Goal: Check status

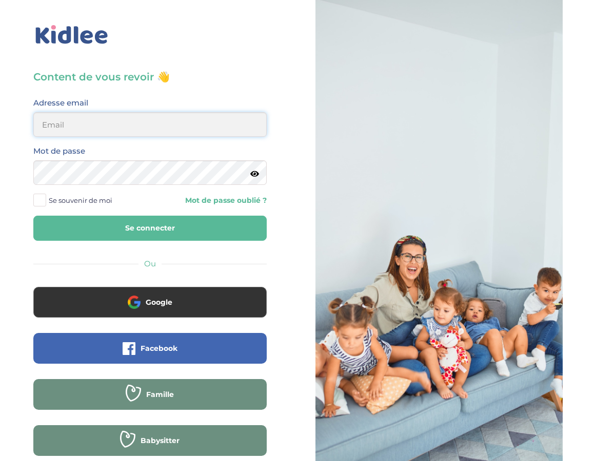
type input "andreaboguifo@yahoo.fr"
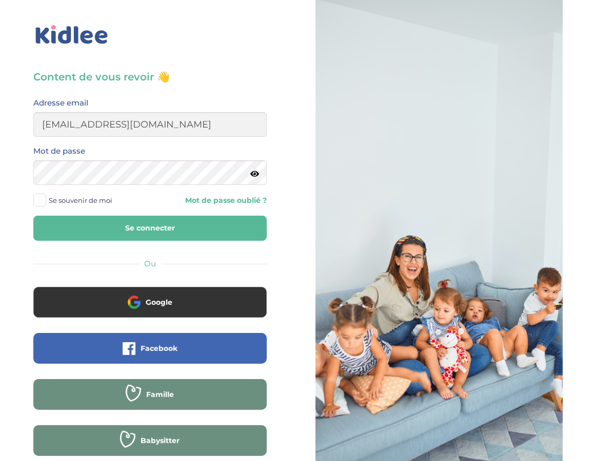
click at [150, 229] on button "Se connecter" at bounding box center [149, 228] width 233 height 25
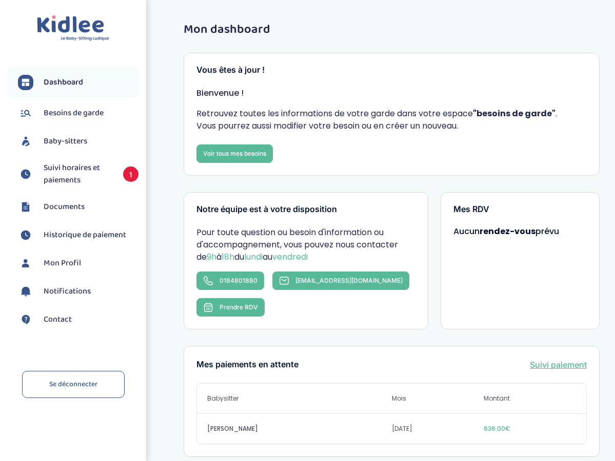
click at [71, 167] on span "Suivi horaires et paiements" at bounding box center [78, 174] width 69 height 25
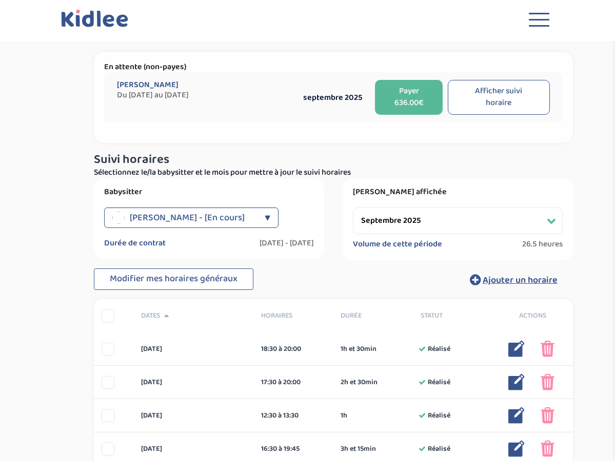
select select "septembre 2025"
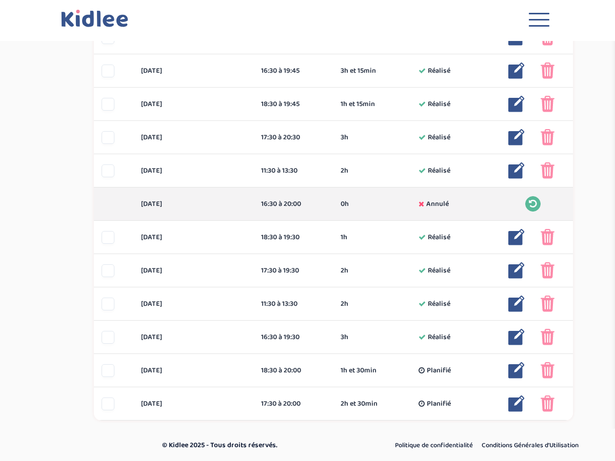
scroll to position [378, 0]
